Goal: Find specific page/section: Find specific page/section

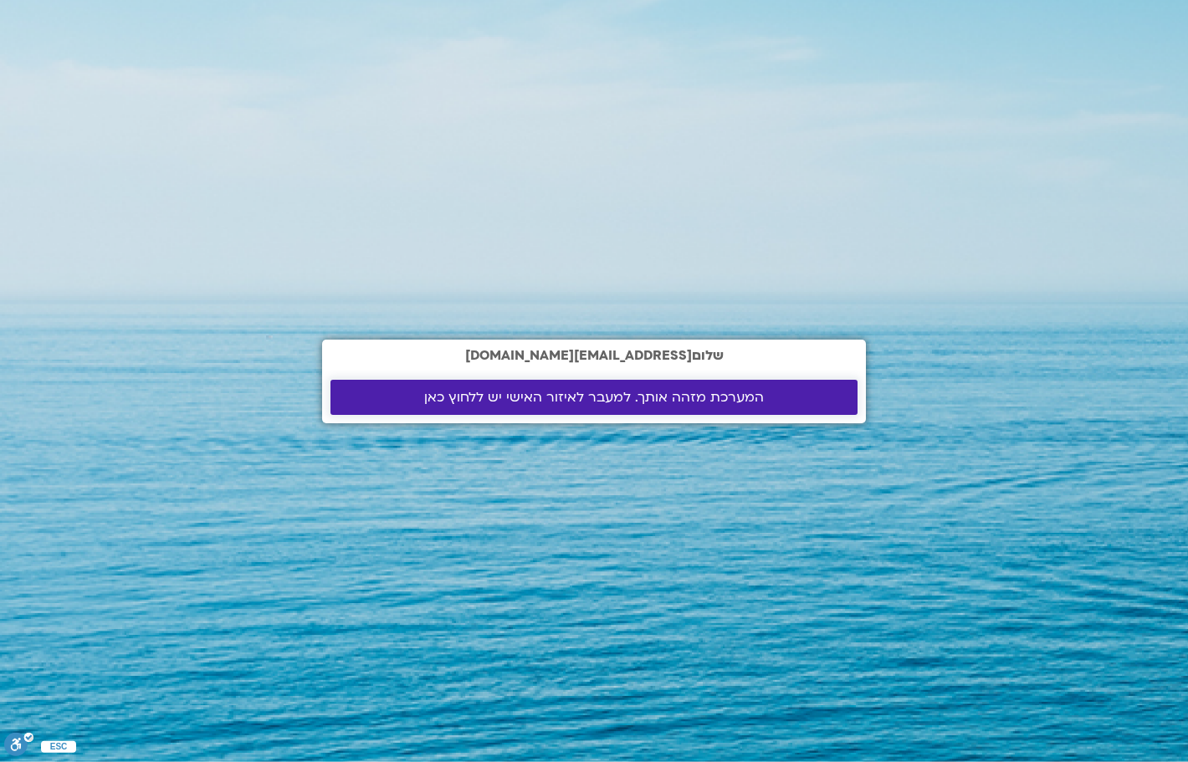
click at [546, 396] on span "המערכת מזהה אותך. למעבר לאיזור האישי יש ללחוץ כאן" at bounding box center [594, 397] width 340 height 15
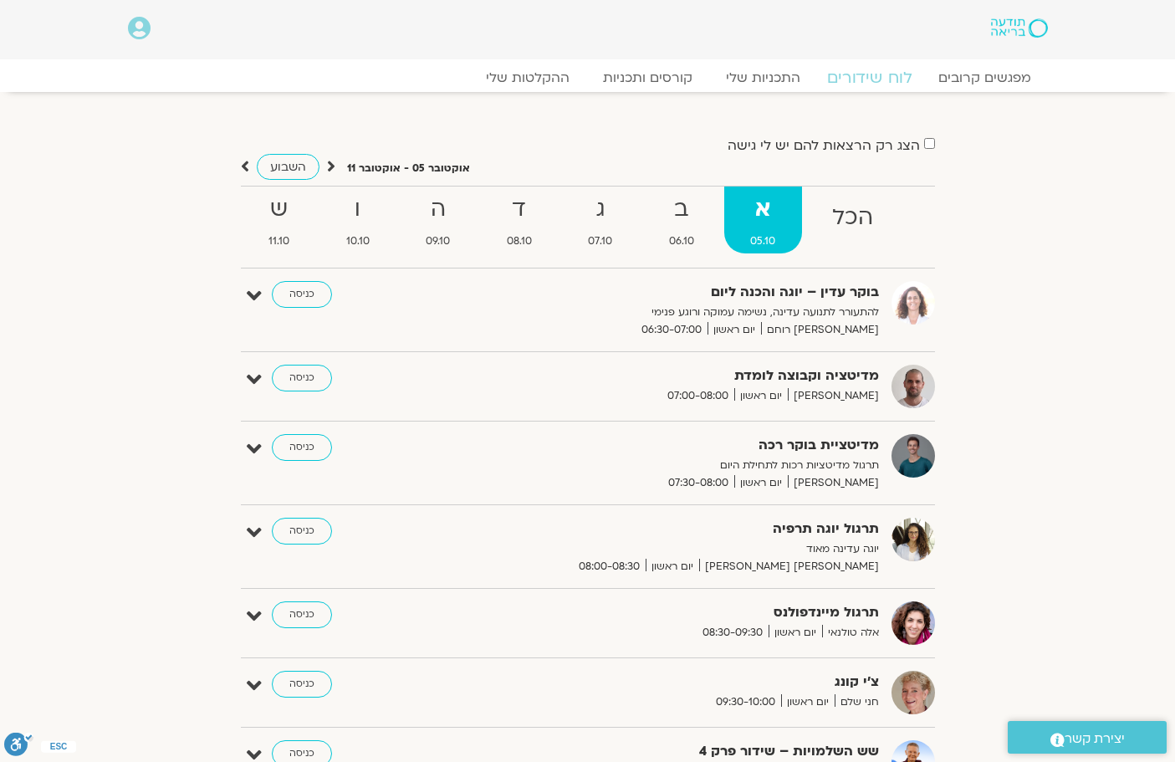
click at [859, 79] on link "לוח שידורים" at bounding box center [868, 78] width 125 height 20
click at [863, 83] on link "לוח שידורים" at bounding box center [868, 78] width 125 height 20
click at [289, 526] on link "כניסה" at bounding box center [302, 531] width 60 height 27
